Goal: Communication & Community: Answer question/provide support

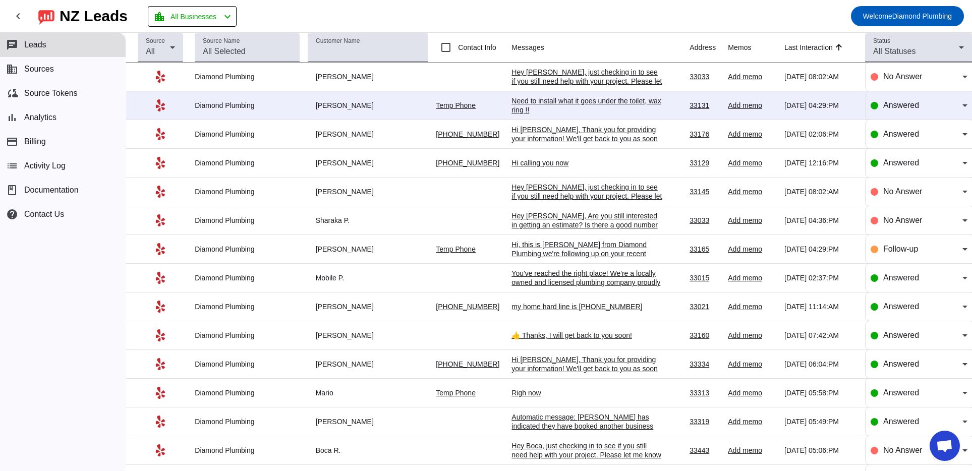
click at [65, 323] on div "chat Leads business Sources cloud_sync Source Tokens bar_chart Analytics paymen…" at bounding box center [63, 252] width 126 height 439
click at [334, 104] on div "[PERSON_NAME]" at bounding box center [368, 105] width 121 height 9
click at [372, 110] on div "[PERSON_NAME]" at bounding box center [368, 105] width 121 height 9
click at [448, 106] on link "Temp Phone" at bounding box center [456, 105] width 40 height 8
click at [79, 294] on div "chat Leads business Sources cloud_sync Source Tokens bar_chart Analytics paymen…" at bounding box center [63, 252] width 126 height 439
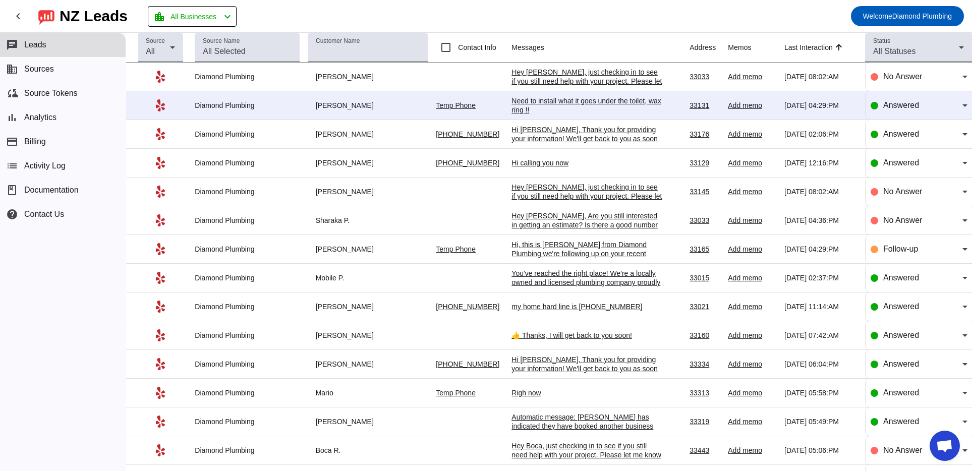
click at [456, 106] on link "Temp Phone" at bounding box center [456, 105] width 40 height 8
